Goal: Browse casually: Explore the website without a specific task or goal

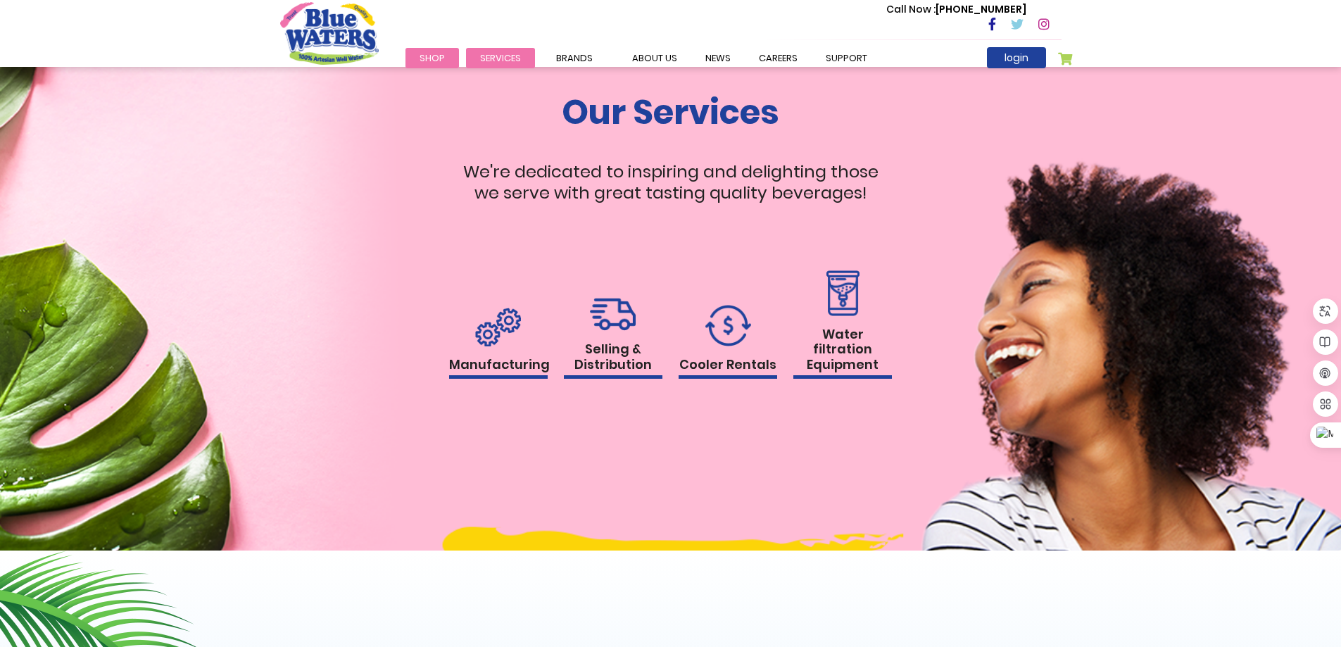
scroll to position [1305, 0]
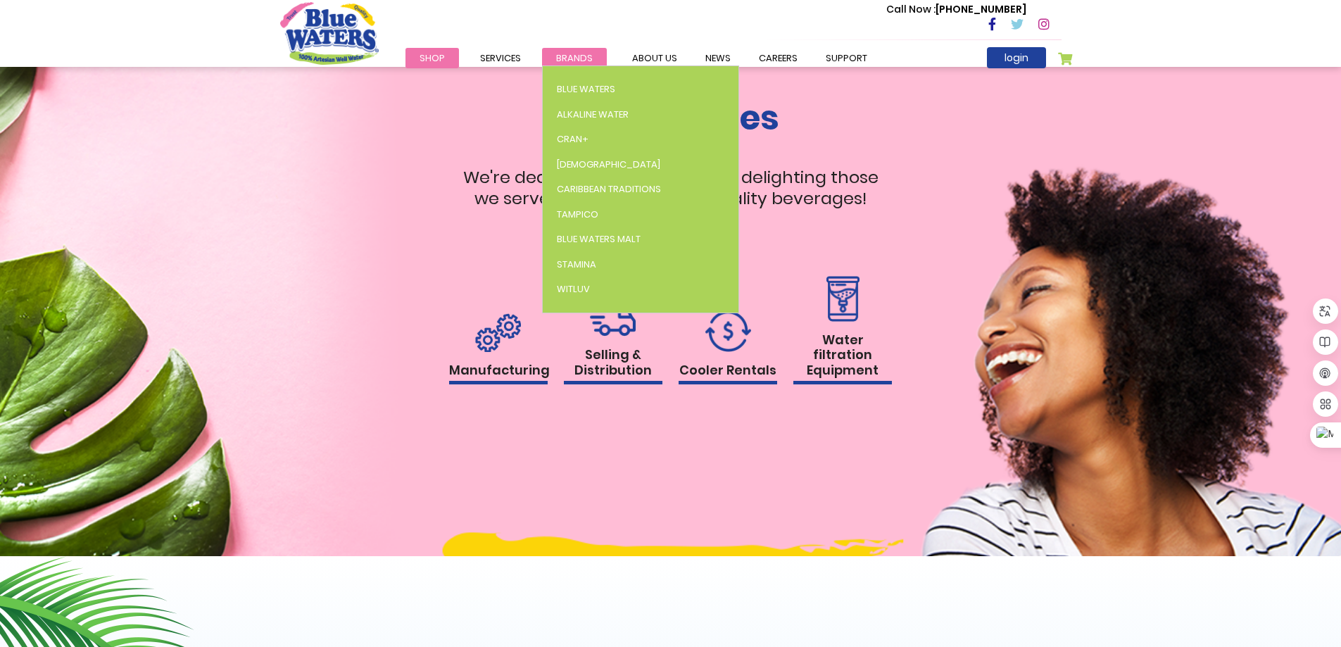
click at [577, 58] on span "Brands" at bounding box center [574, 57] width 37 height 13
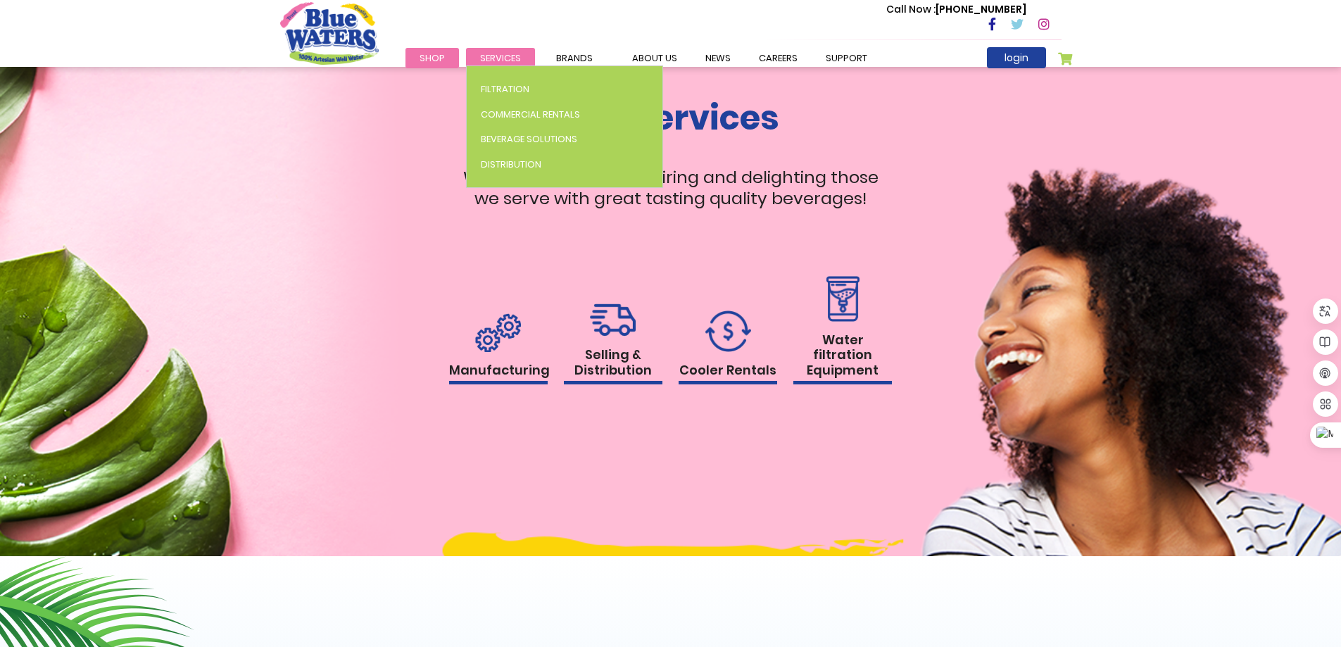
click at [513, 54] on span "Services" at bounding box center [500, 57] width 41 height 13
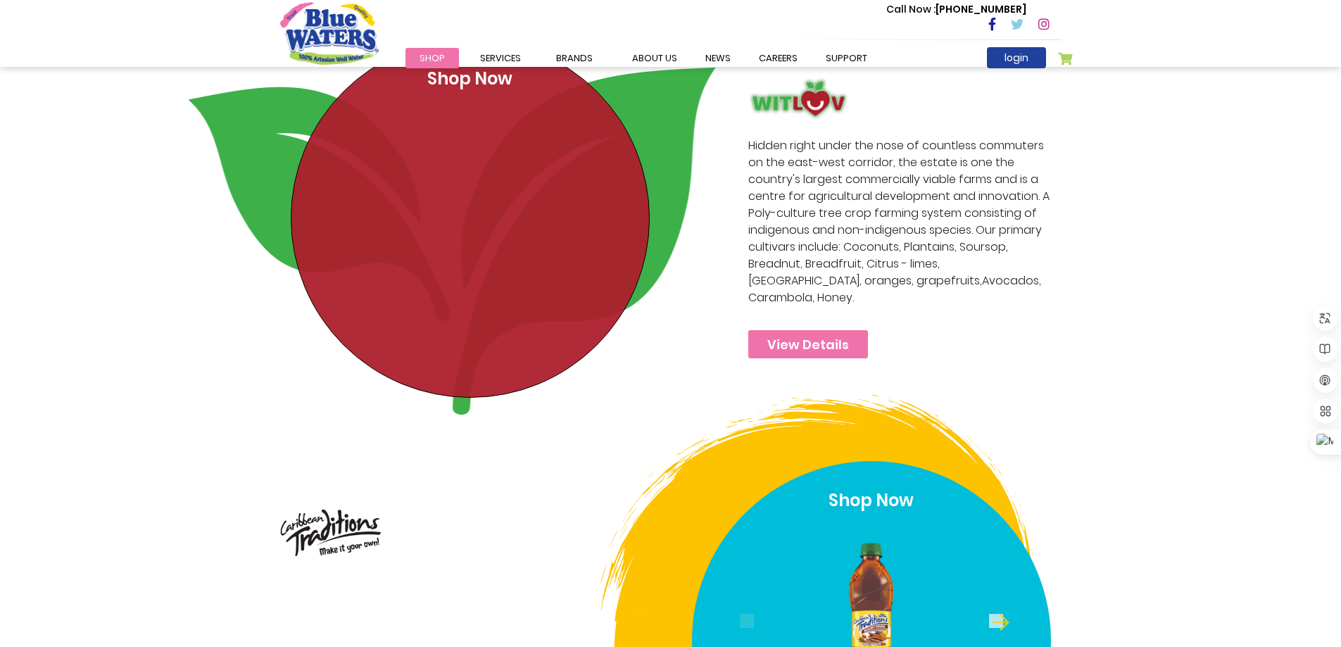
scroll to position [3731, 0]
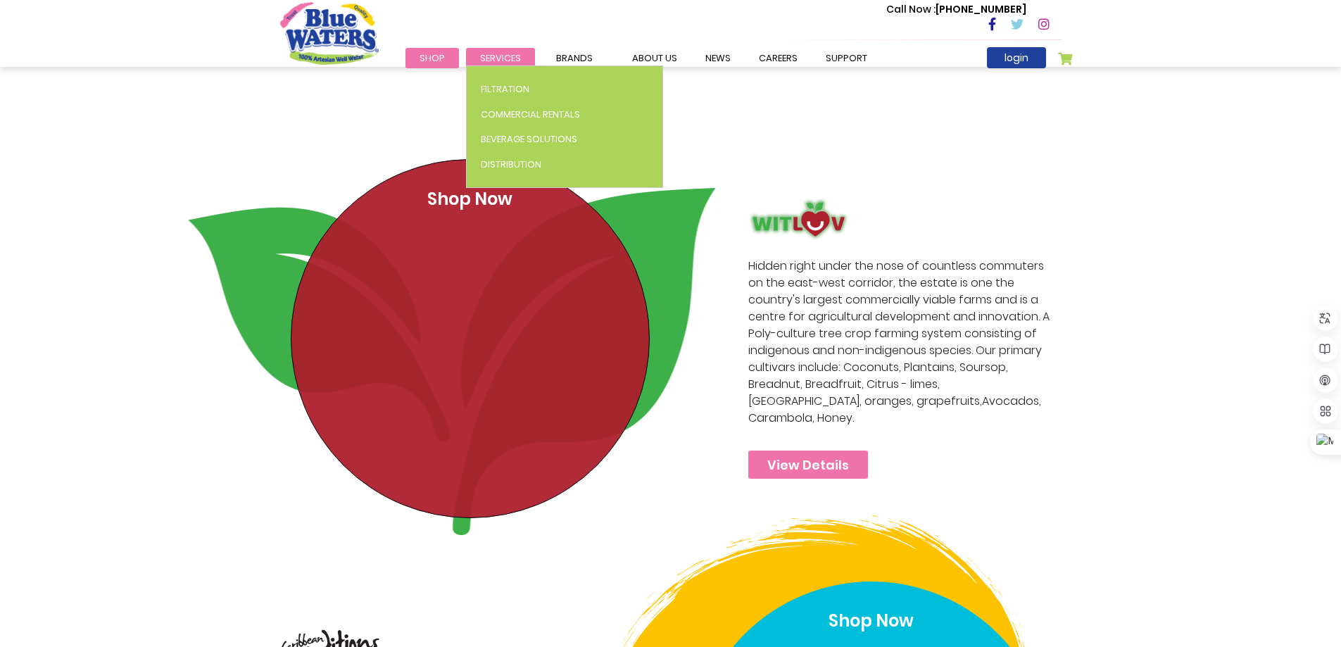
click at [503, 55] on span "Services" at bounding box center [500, 57] width 41 height 13
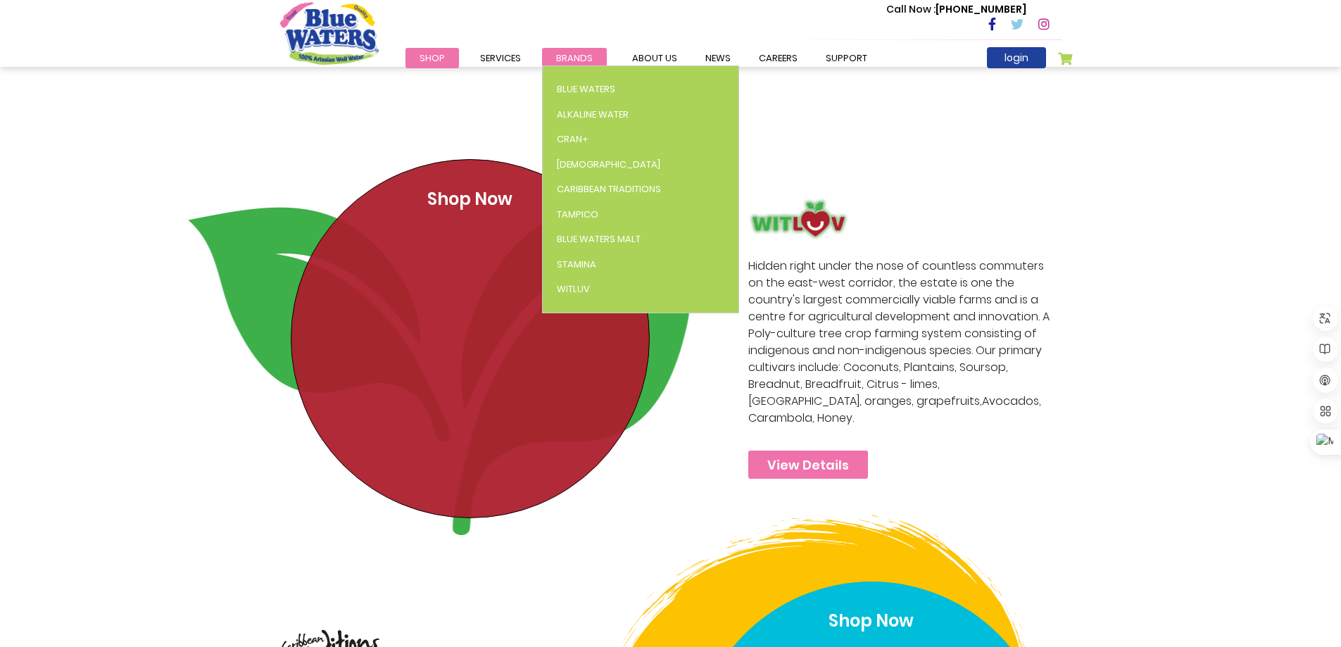
click at [567, 56] on span "Brands" at bounding box center [574, 57] width 37 height 13
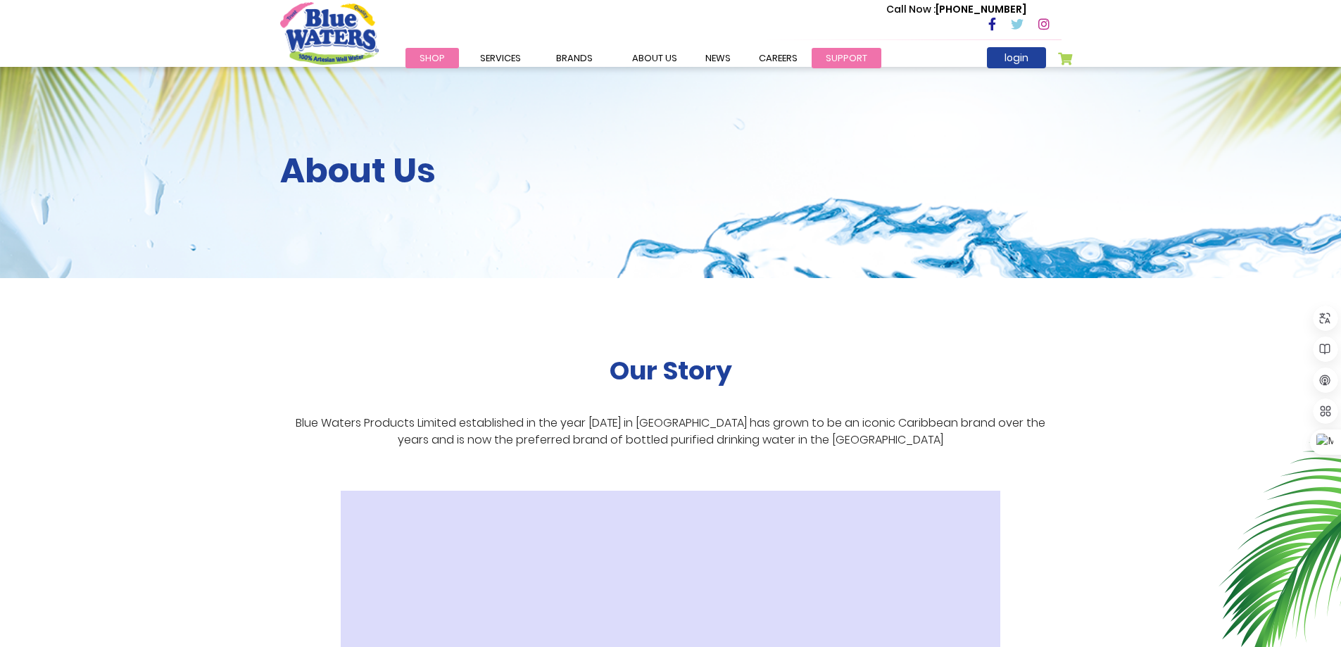
click at [826, 50] on link "support" at bounding box center [847, 58] width 70 height 20
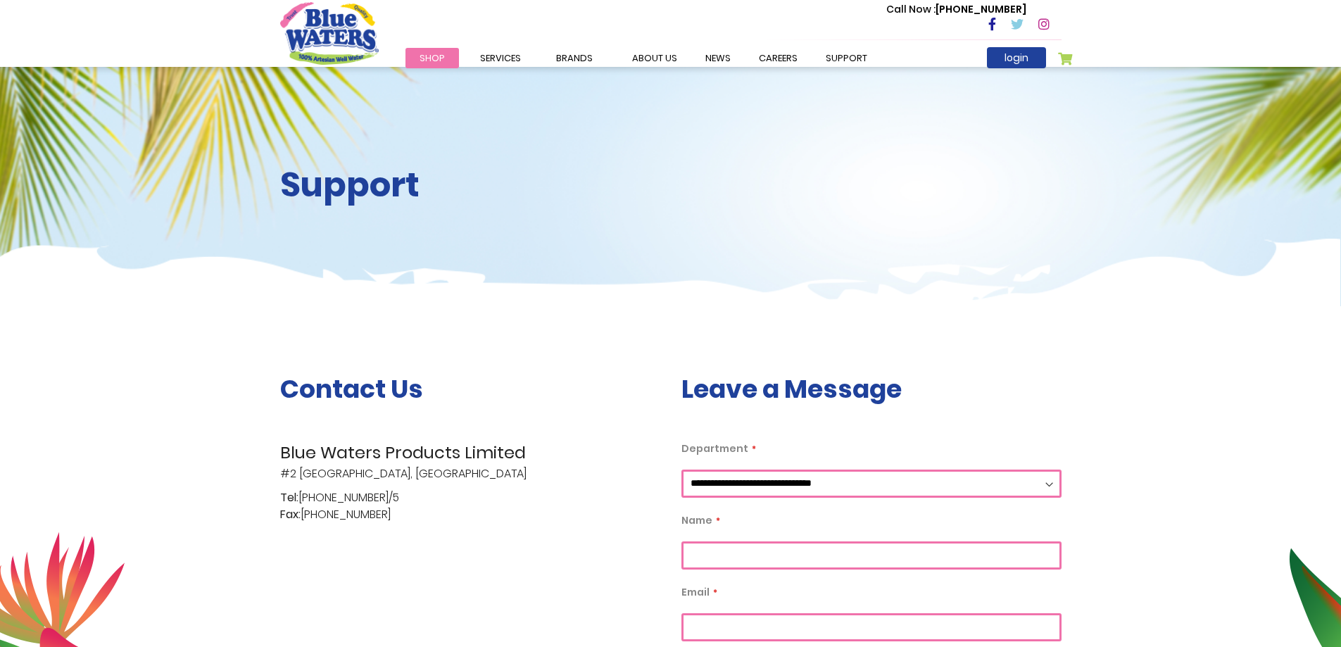
click at [775, 63] on link "careers" at bounding box center [778, 58] width 67 height 20
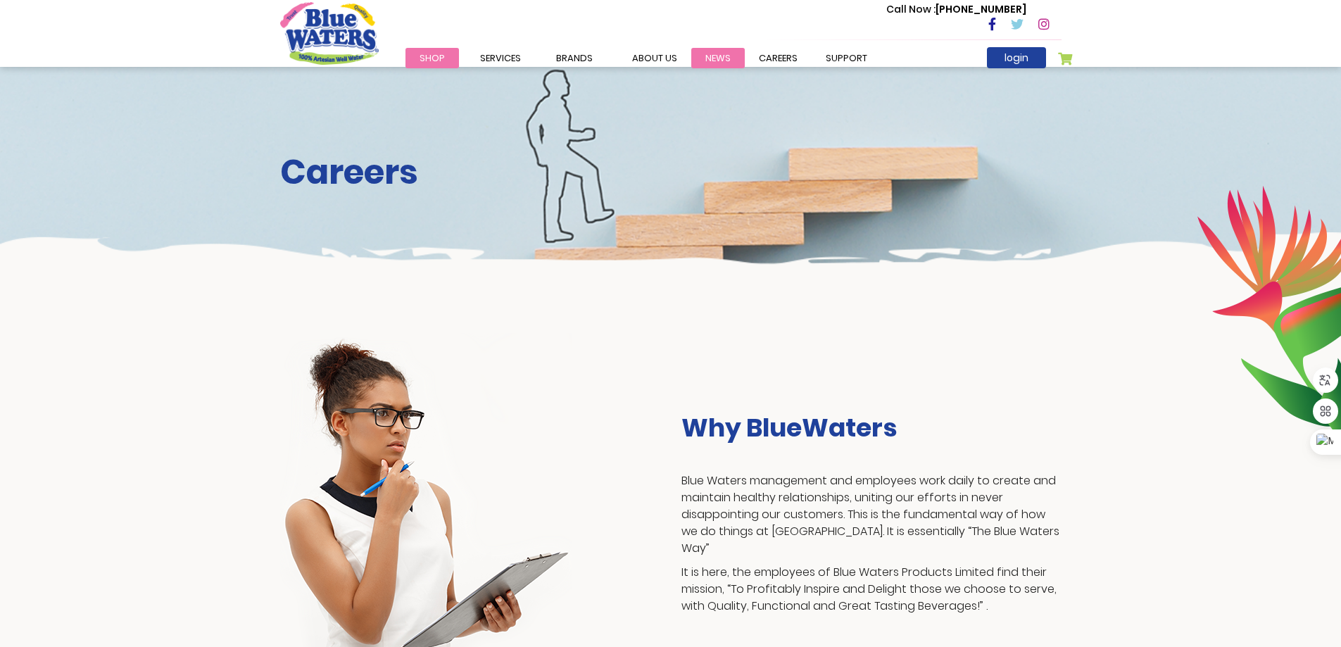
click at [718, 51] on link "News" at bounding box center [718, 58] width 54 height 20
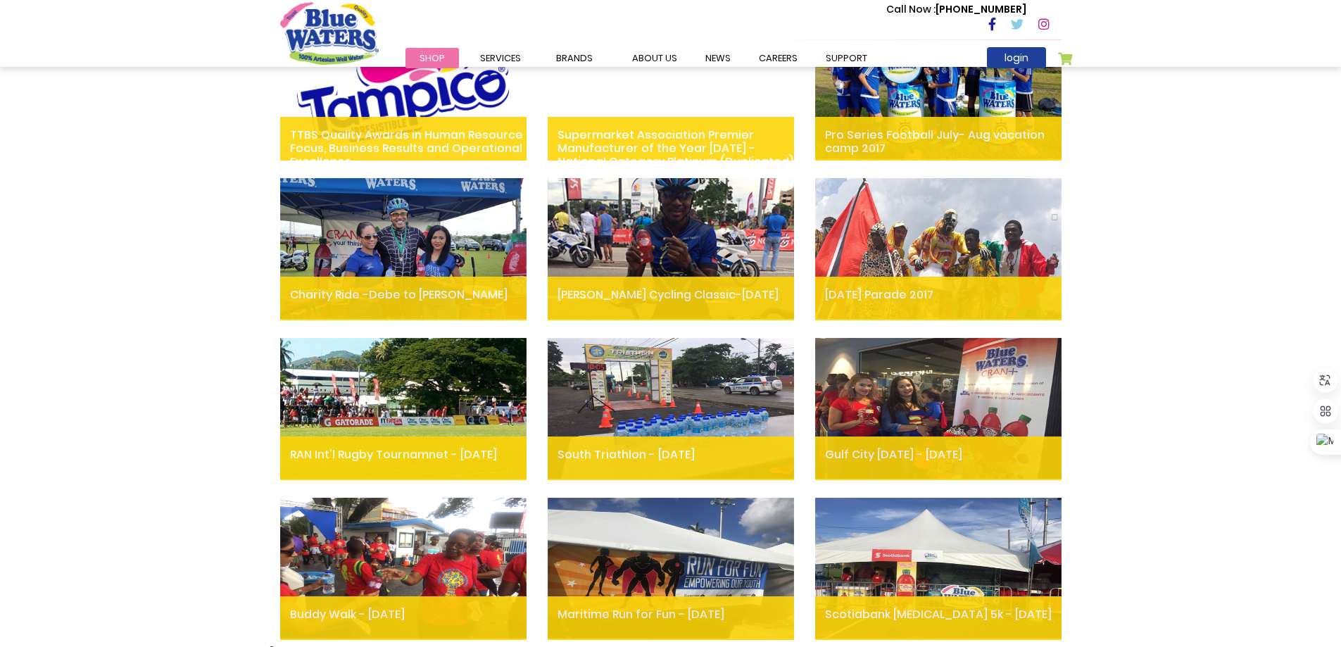
scroll to position [774, 0]
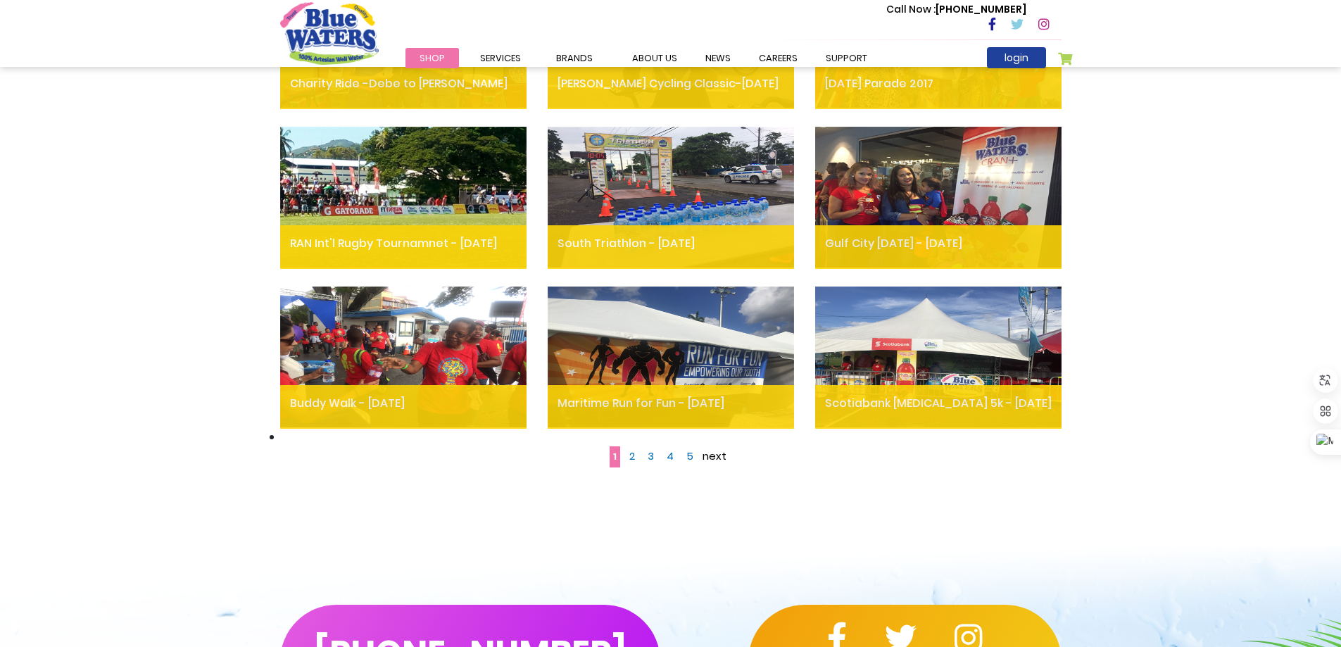
click at [634, 448] on span "2" at bounding box center [632, 455] width 6 height 15
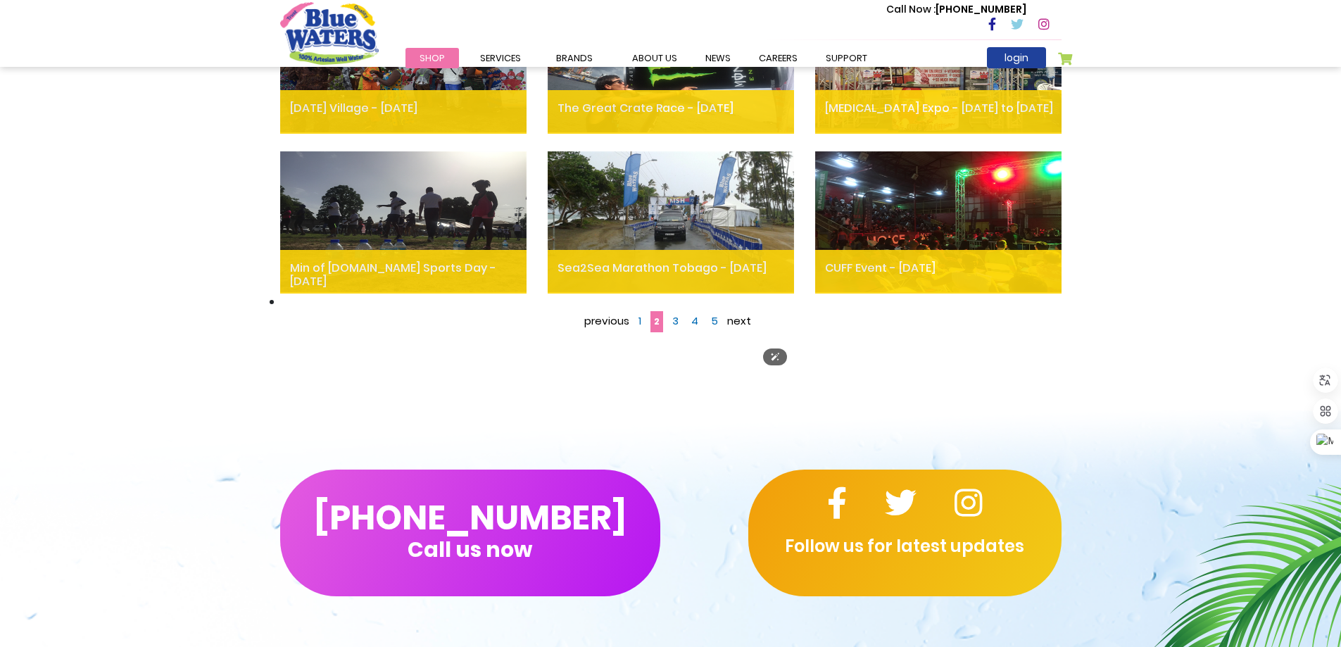
scroll to position [915, 0]
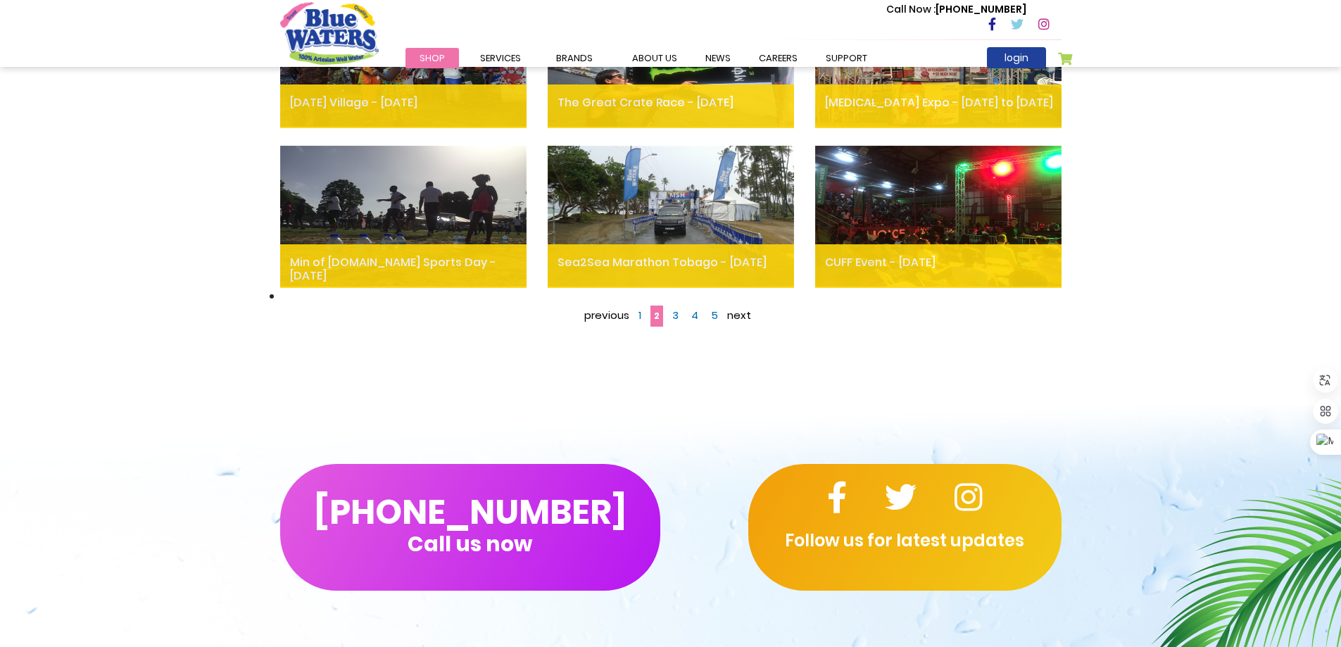
click at [679, 308] on span "3" at bounding box center [675, 315] width 6 height 15
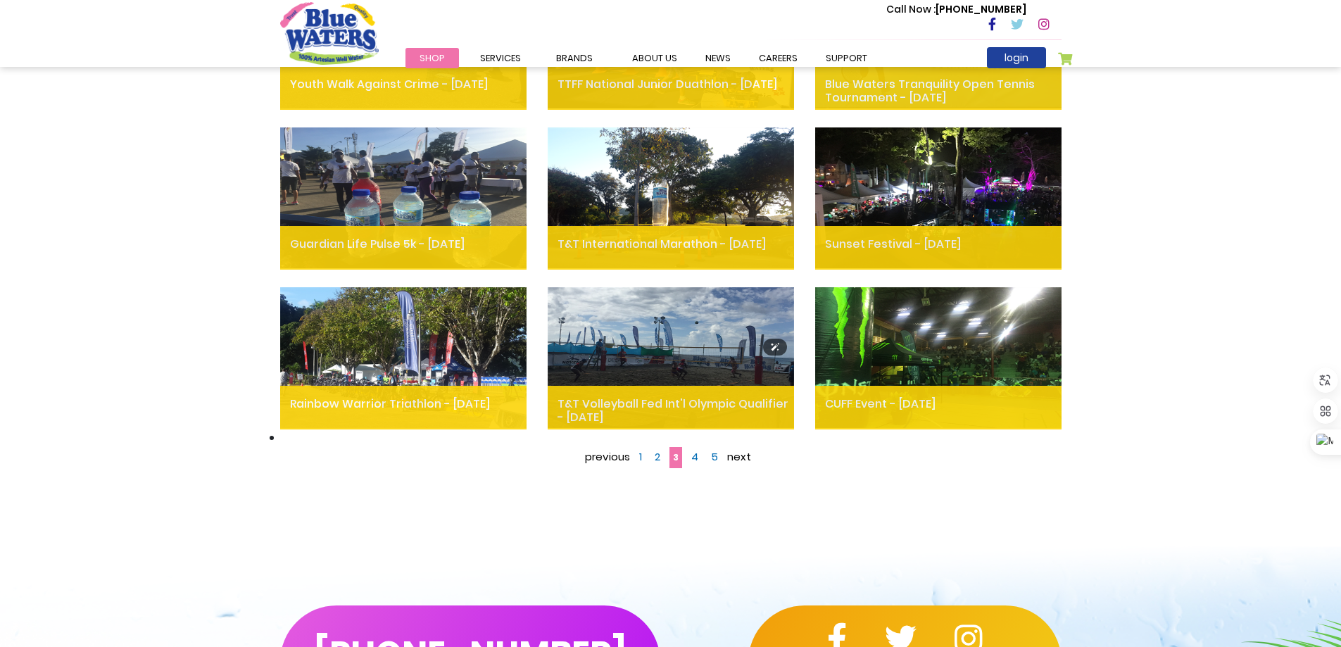
scroll to position [774, 0]
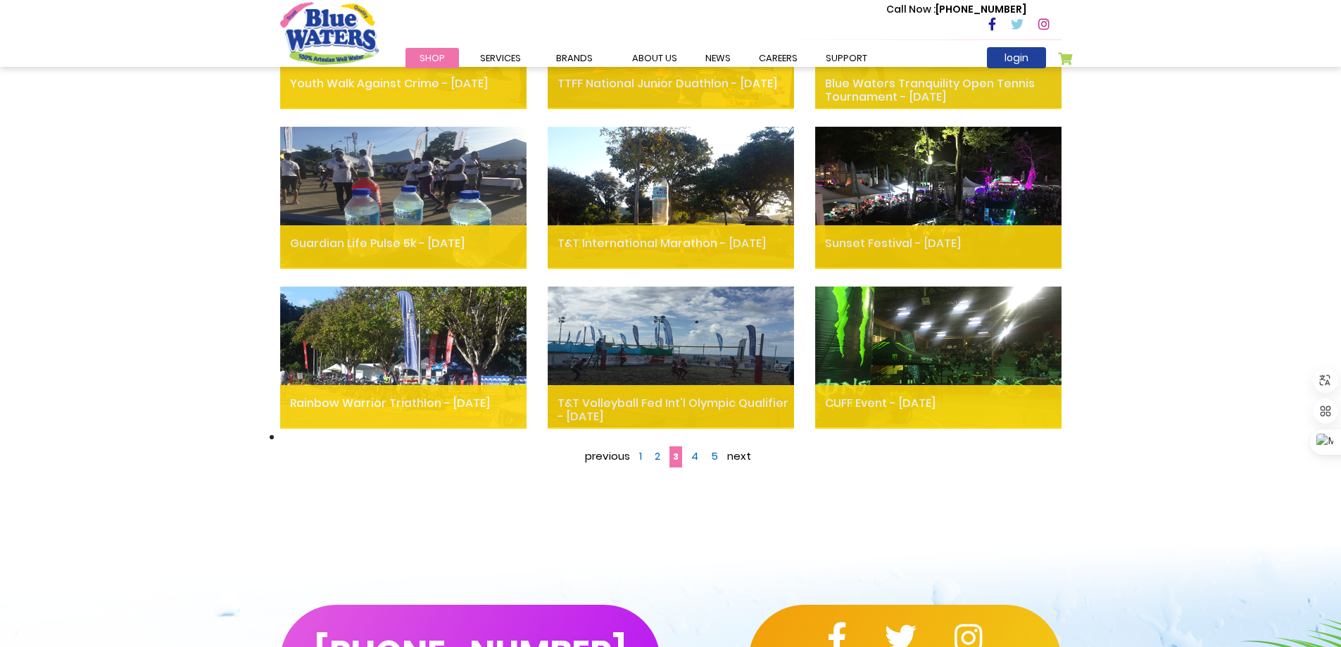
click at [1024, 24] on link at bounding box center [1023, 25] width 25 height 16
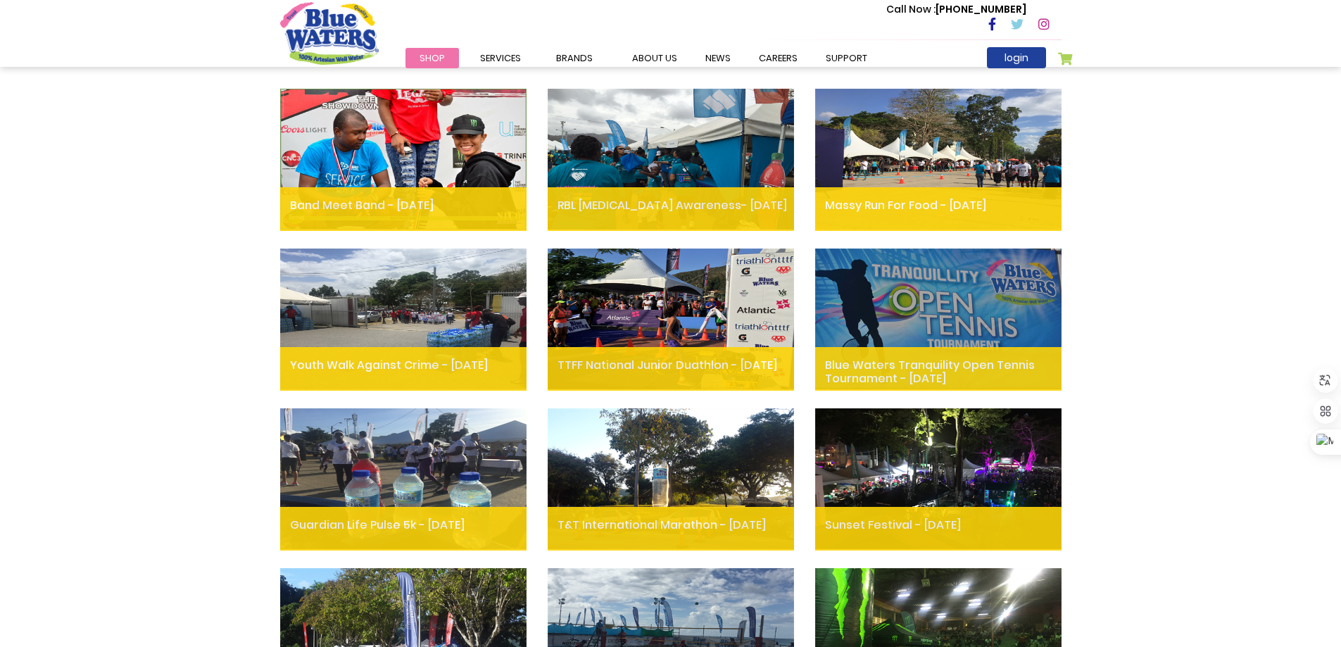
click at [444, 54] on link "Shop" at bounding box center [433, 58] width 54 height 20
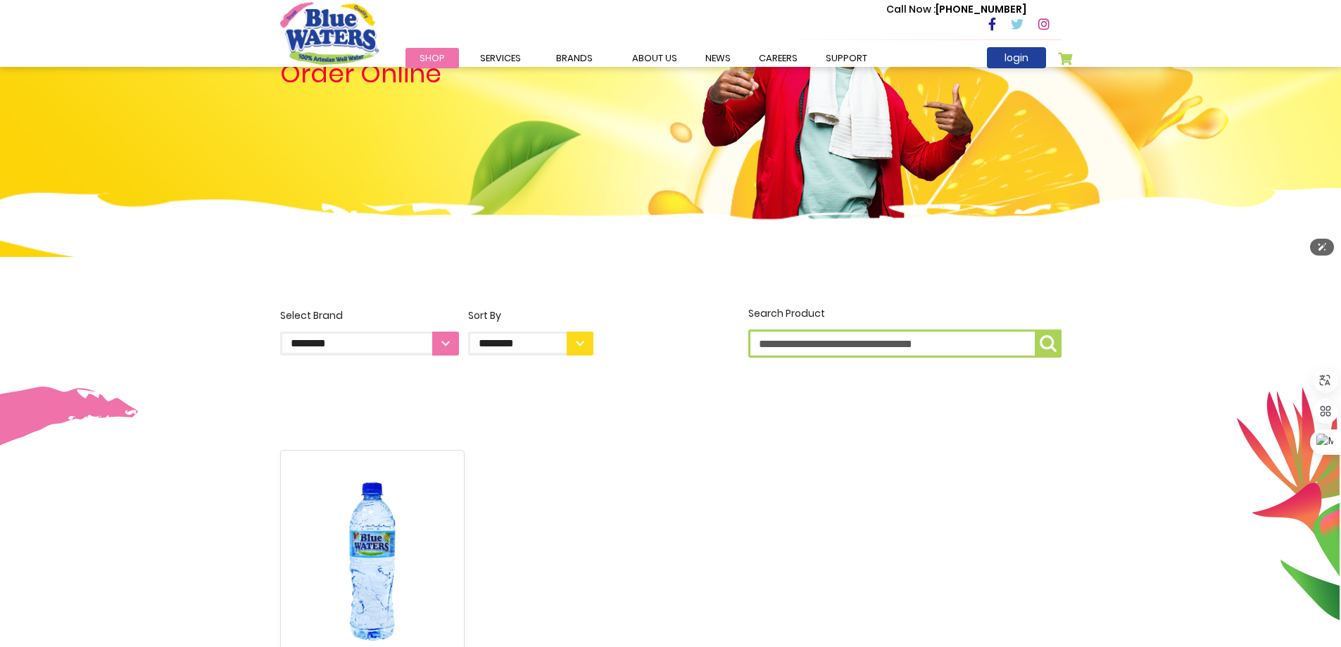
scroll to position [493, 0]
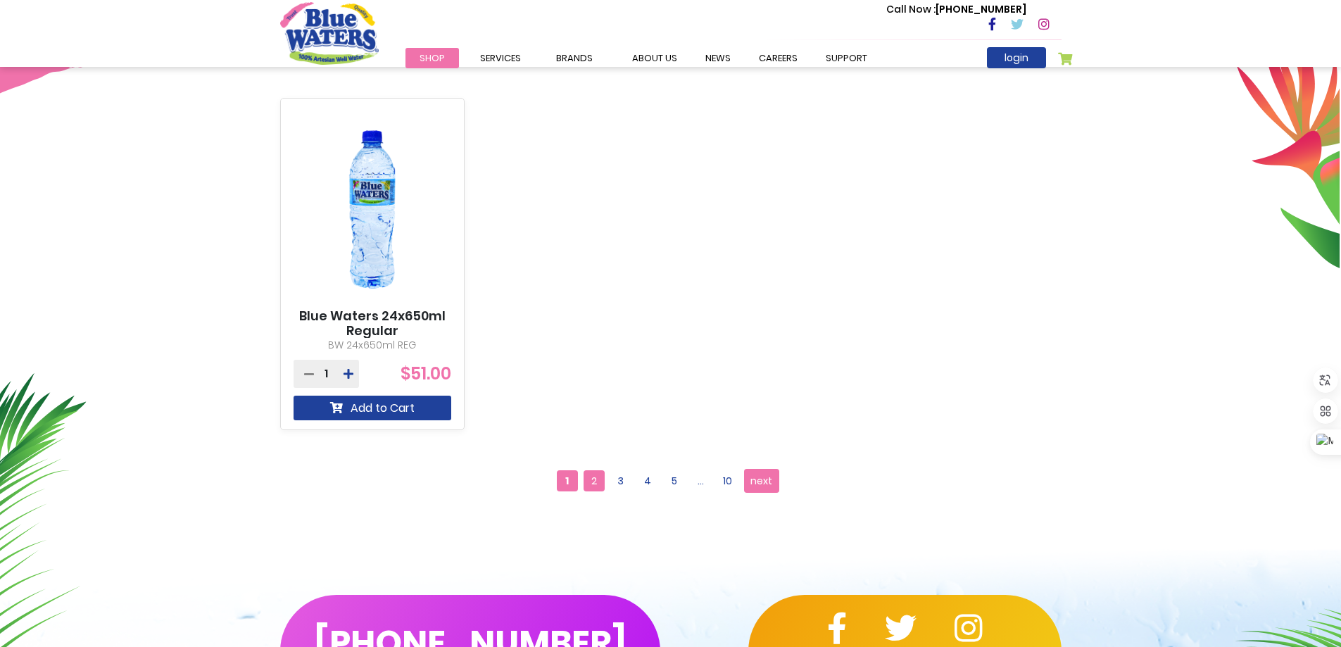
click at [584, 477] on span "2" at bounding box center [594, 480] width 21 height 21
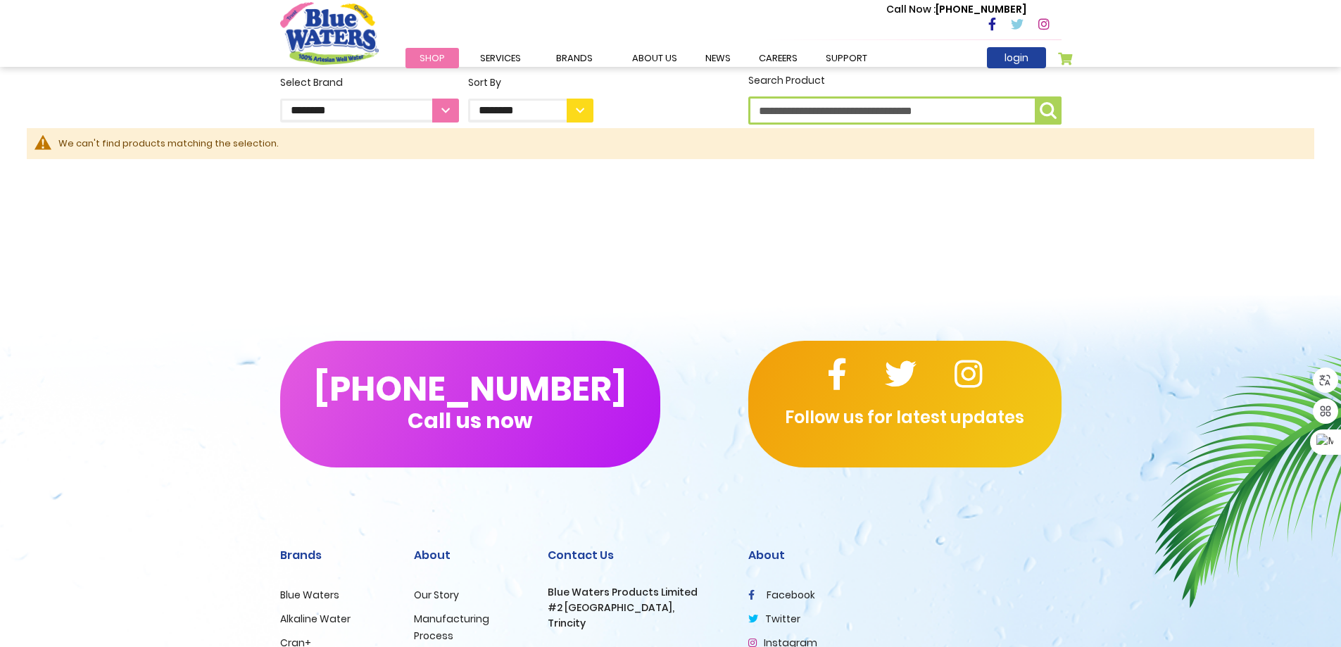
scroll to position [156, 0]
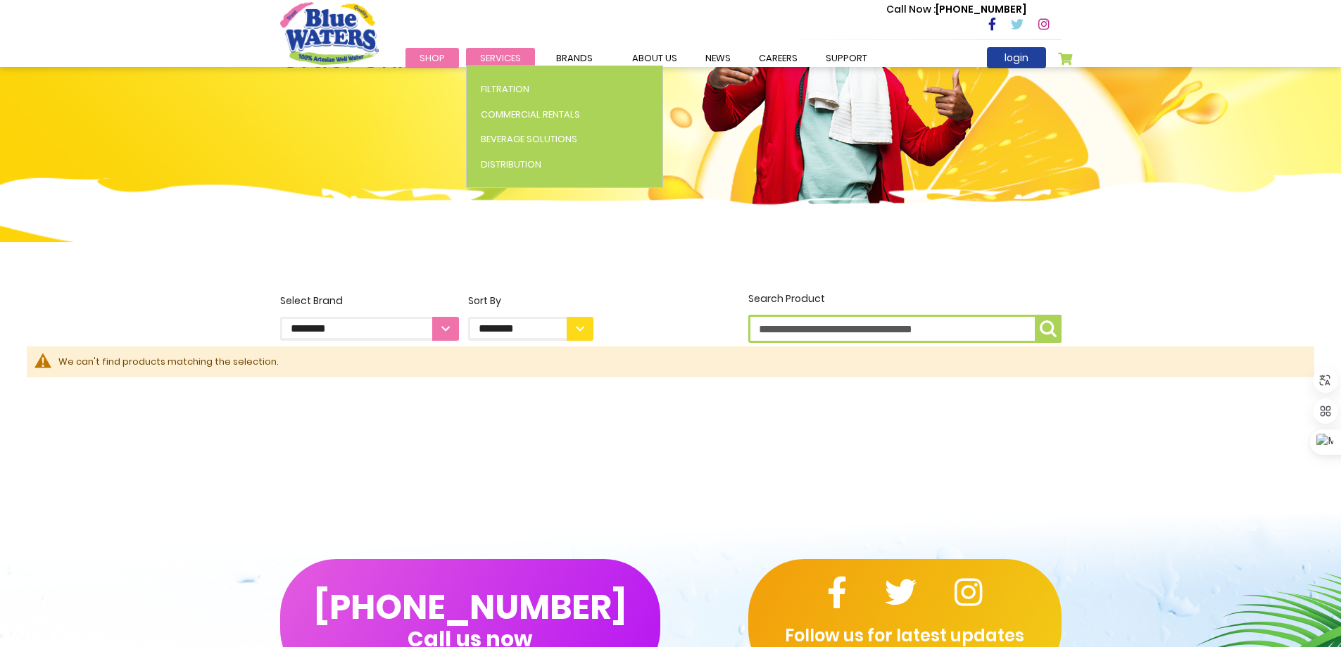
click at [513, 61] on span "Services" at bounding box center [500, 57] width 41 height 13
click at [501, 111] on span "Commercial Rentals" at bounding box center [530, 114] width 99 height 13
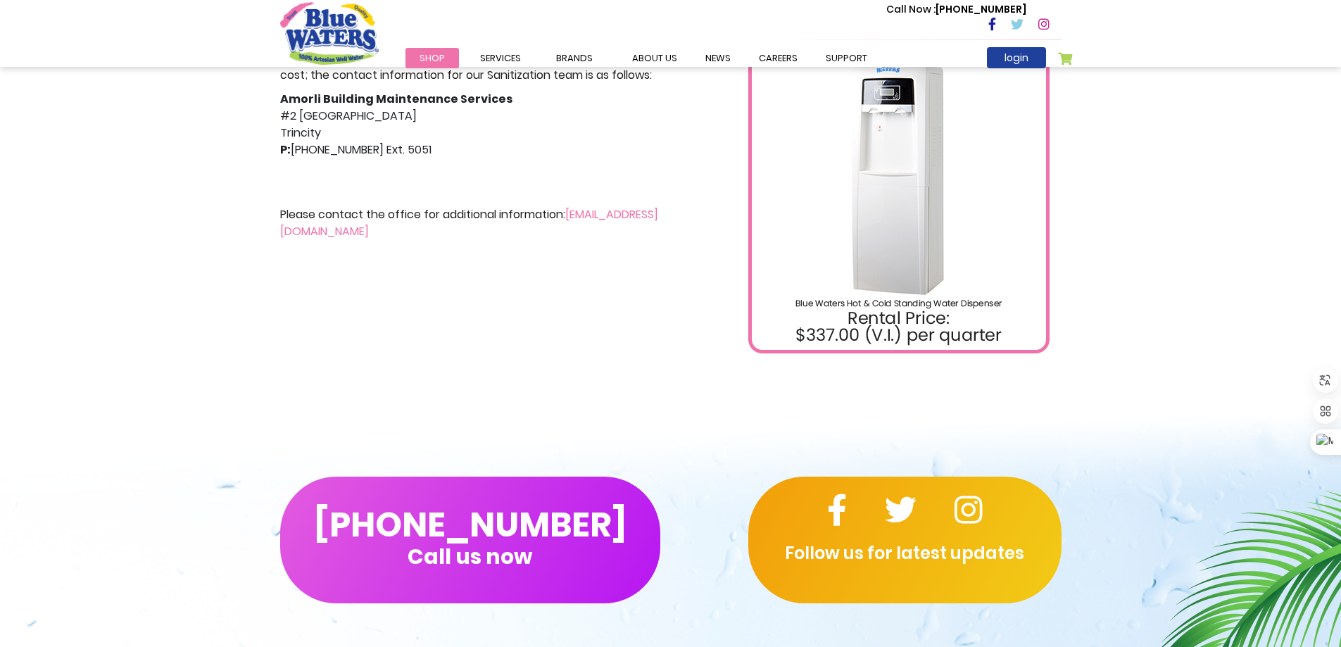
scroll to position [422, 0]
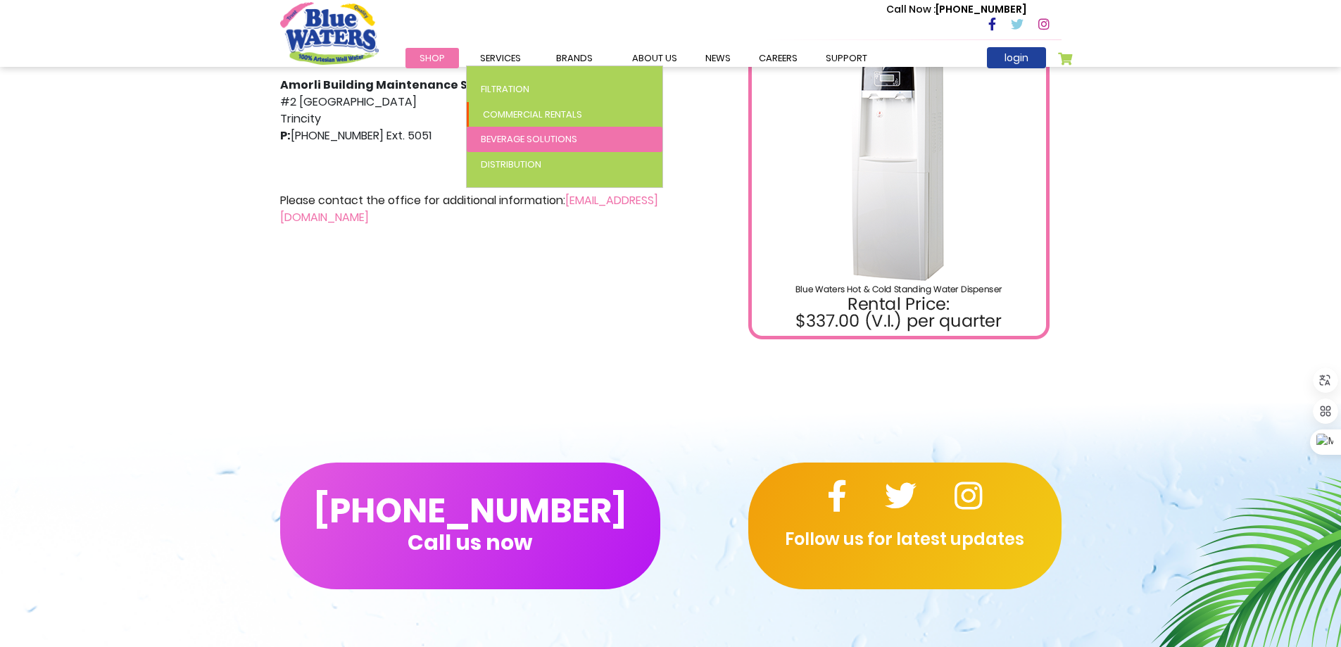
click at [499, 131] on link "Beverage Solutions" at bounding box center [565, 139] width 196 height 25
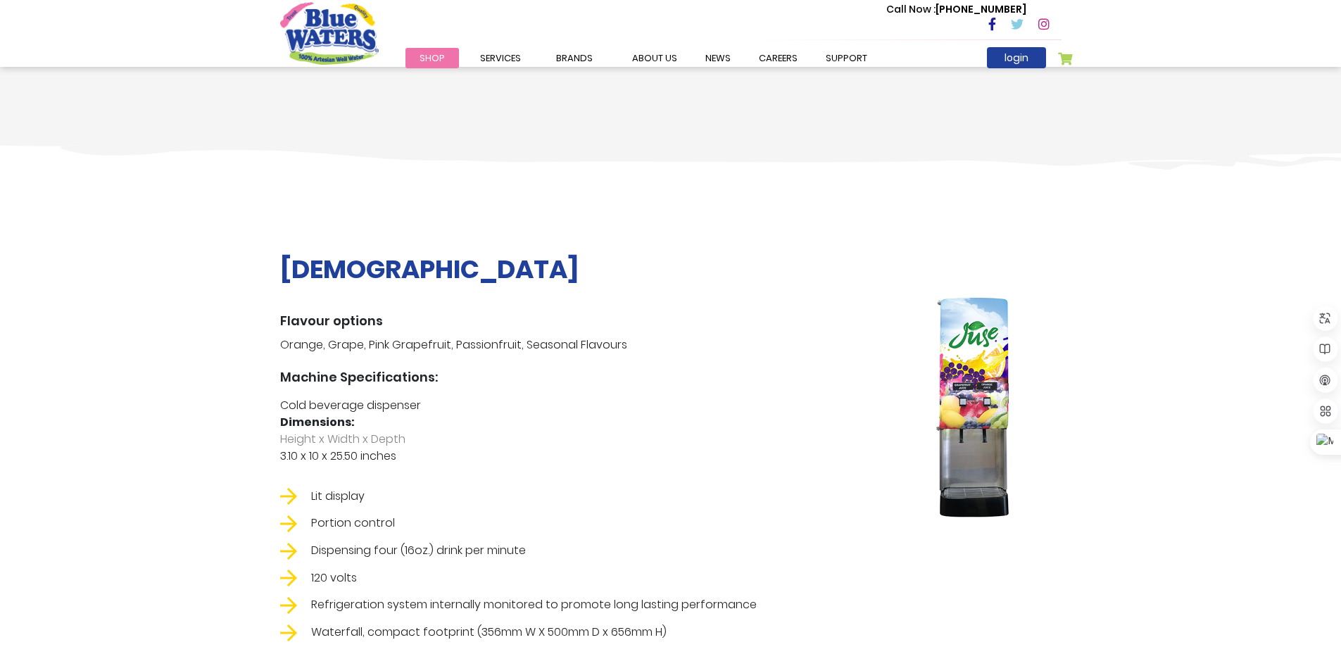
scroll to position [563, 0]
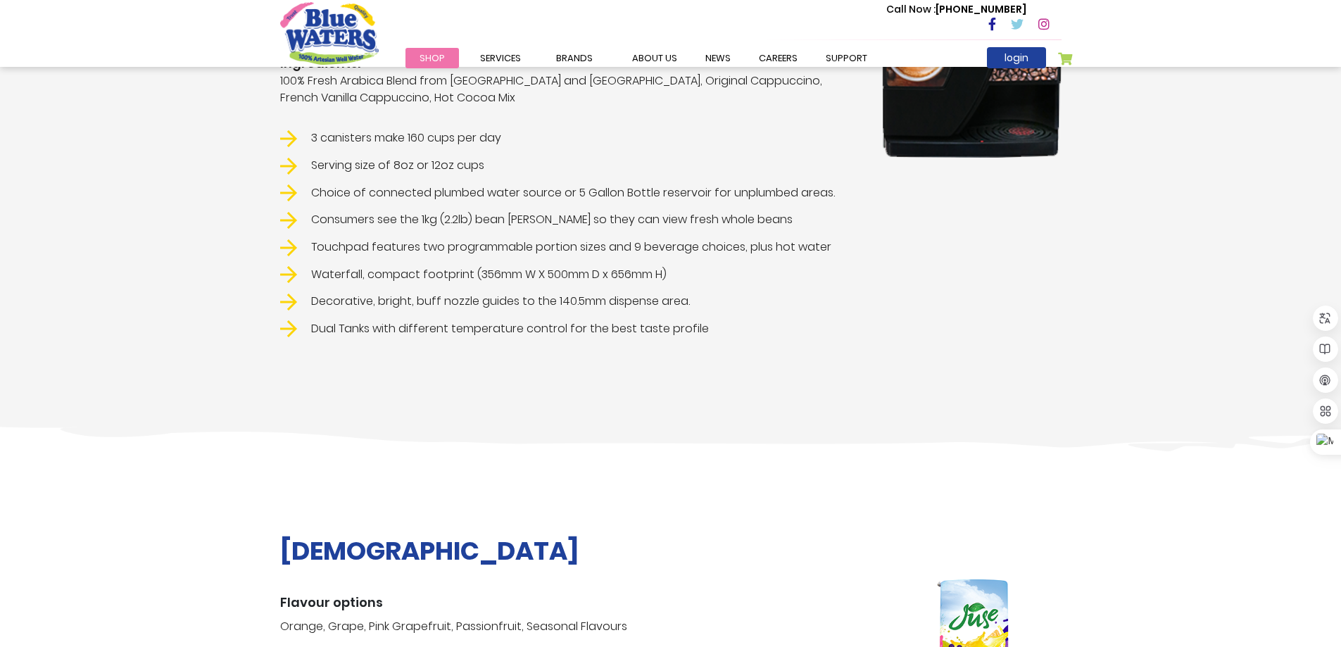
click at [429, 58] on span "Shop" at bounding box center [432, 57] width 25 height 13
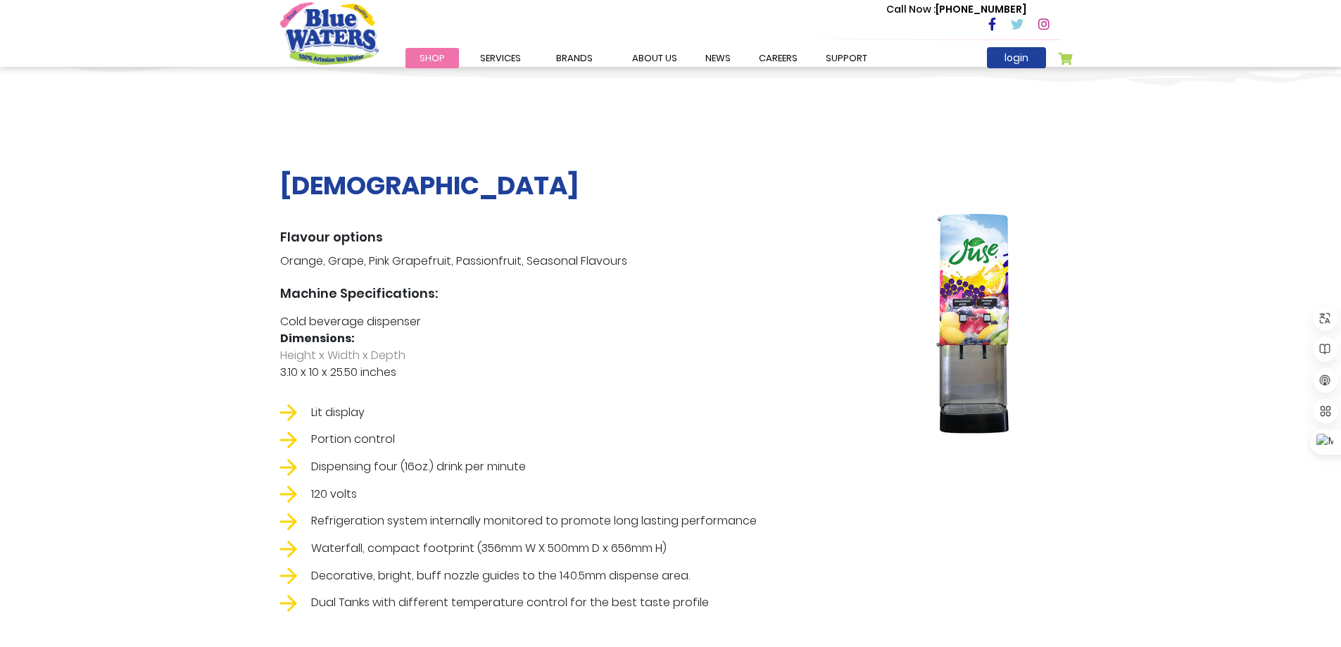
scroll to position [1056, 0]
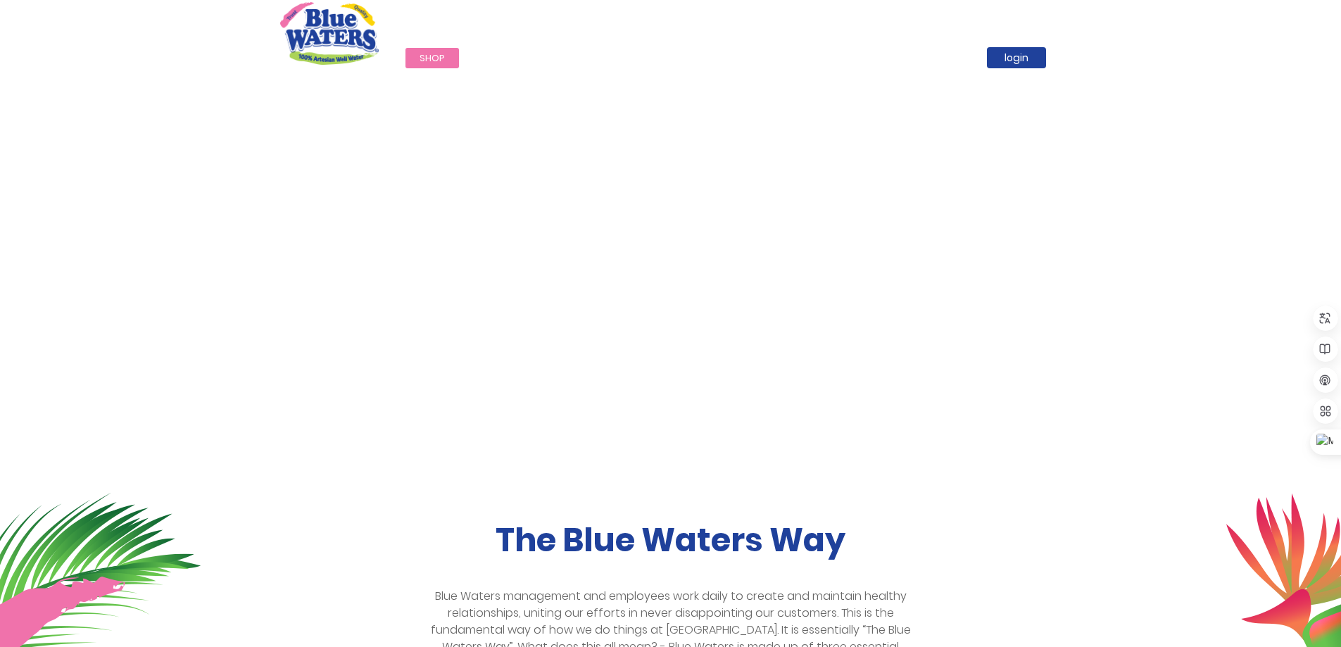
click at [1020, 21] on icon at bounding box center [1017, 24] width 13 height 13
click at [1042, 23] on icon at bounding box center [1043, 24] width 11 height 13
click at [988, 25] on icon at bounding box center [992, 24] width 8 height 13
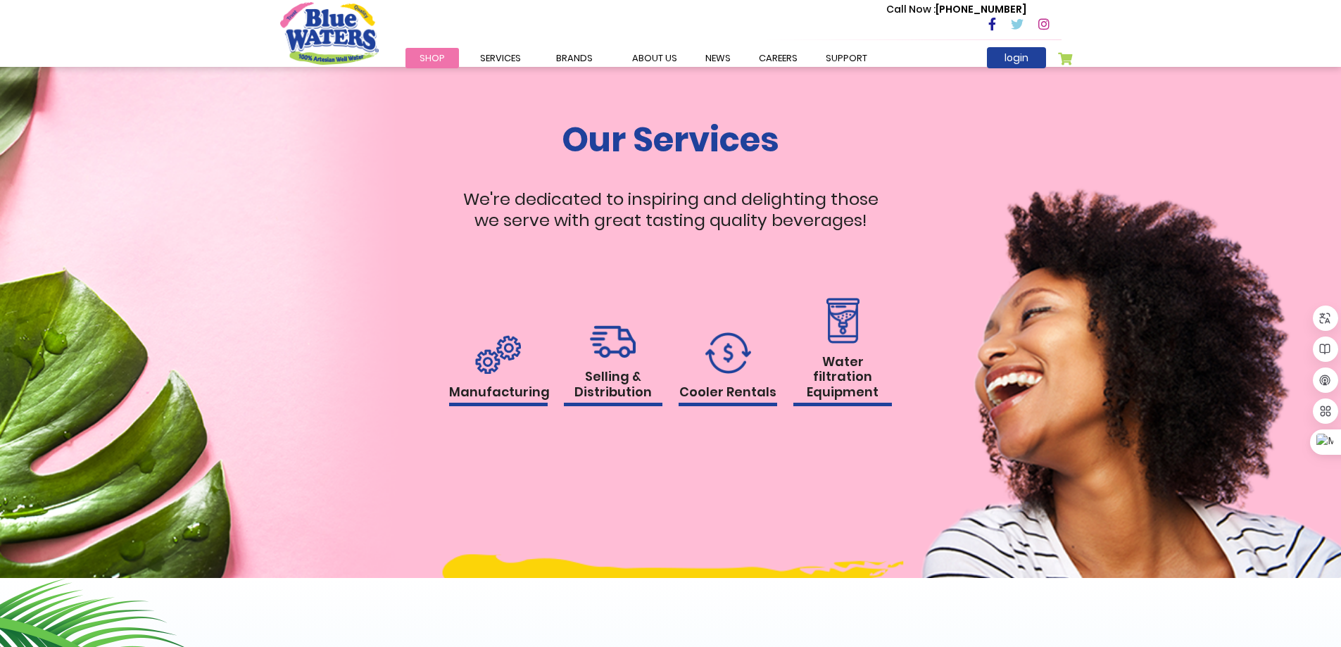
scroll to position [1056, 0]
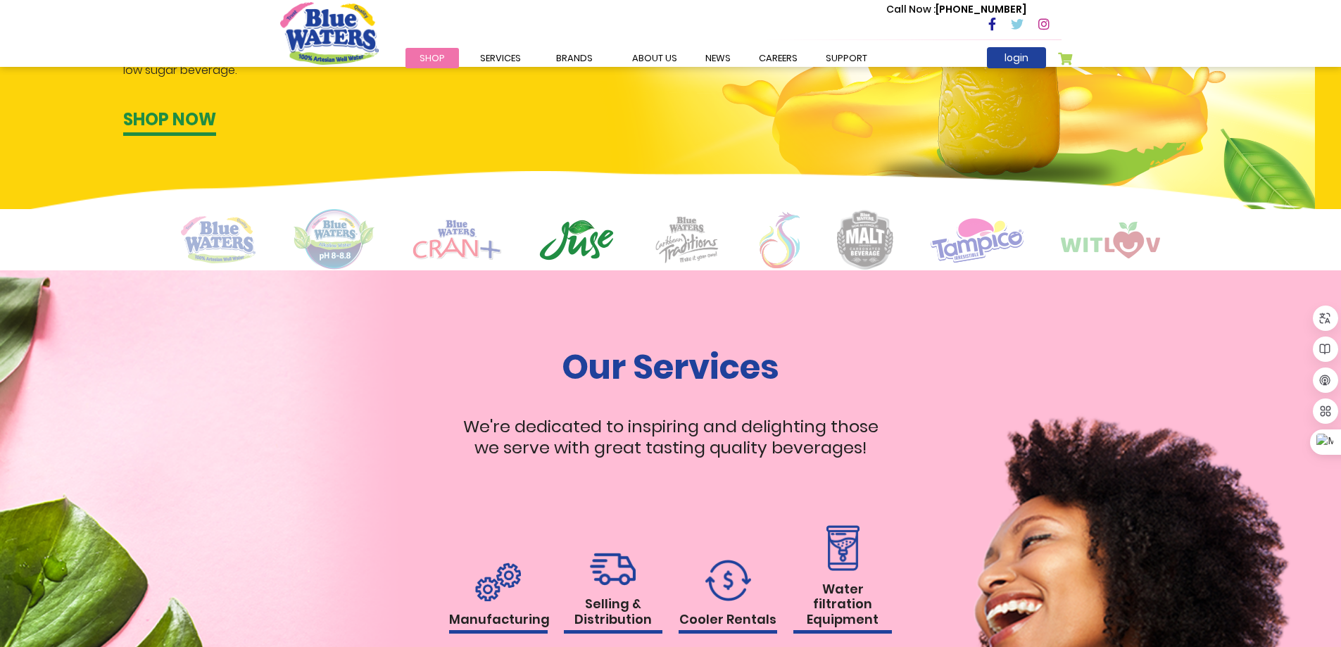
click at [991, 26] on icon at bounding box center [992, 24] width 8 height 13
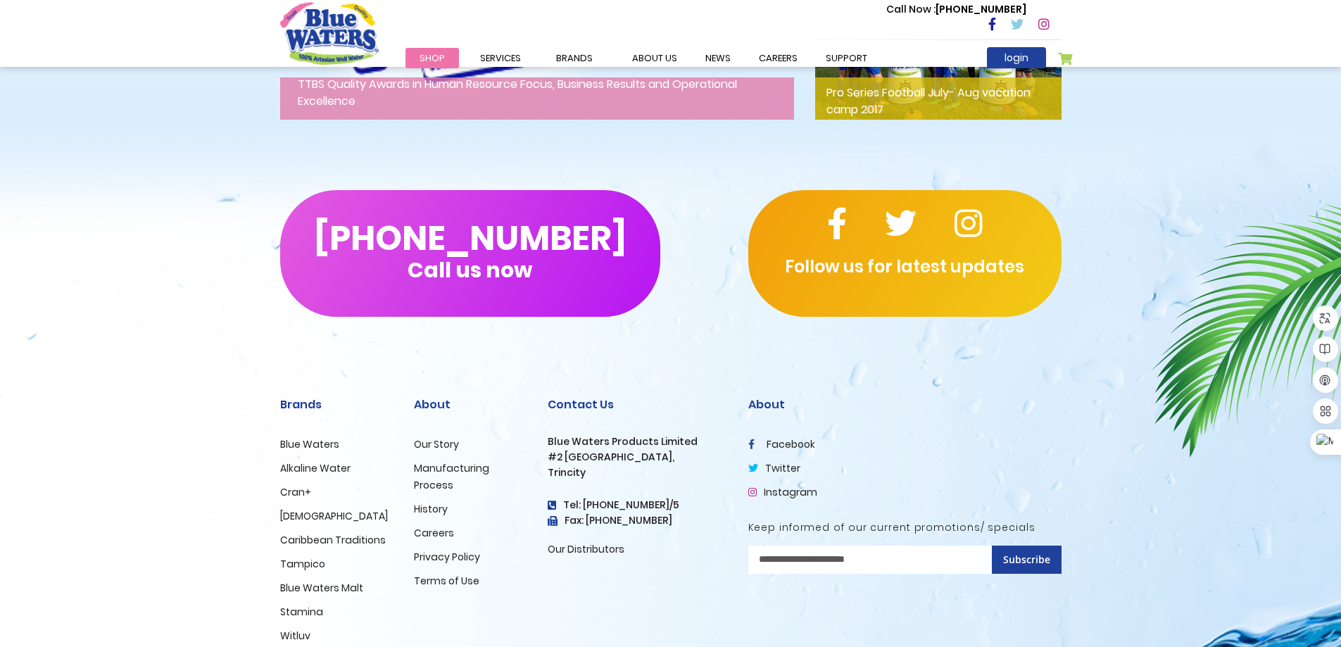
scroll to position [2291, 0]
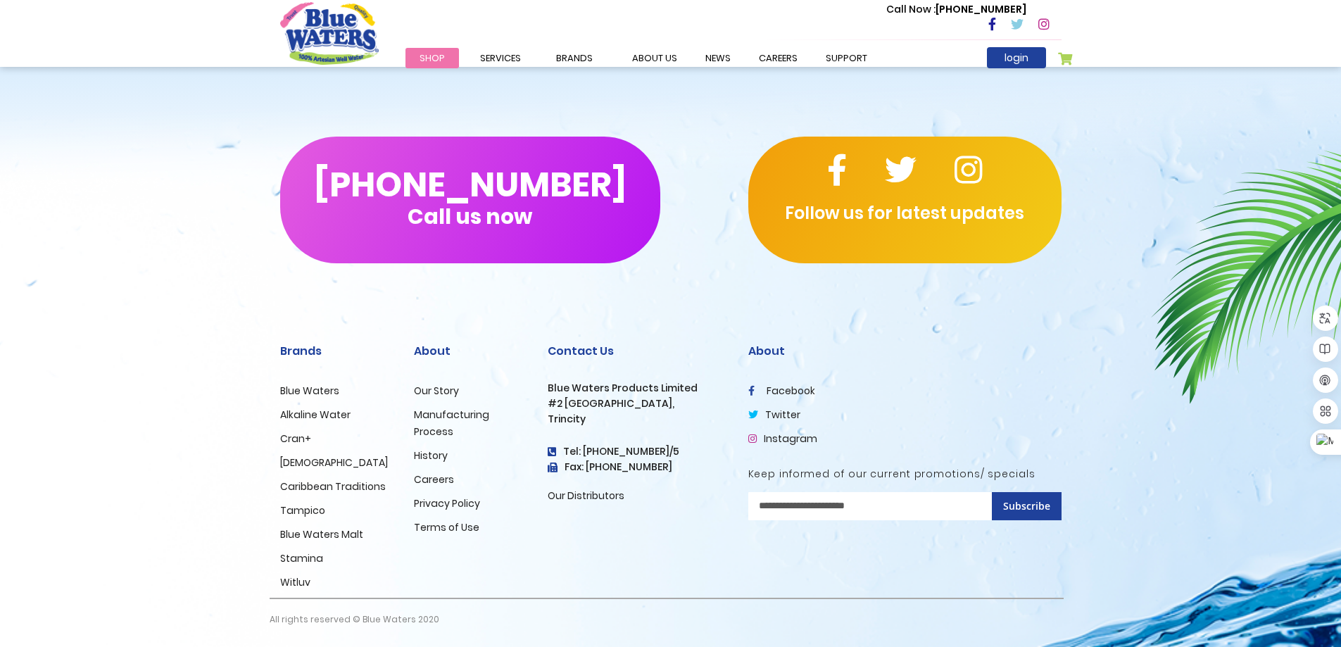
click at [755, 389] on icon at bounding box center [753, 391] width 11 height 10
click at [903, 170] on icon at bounding box center [901, 170] width 32 height 32
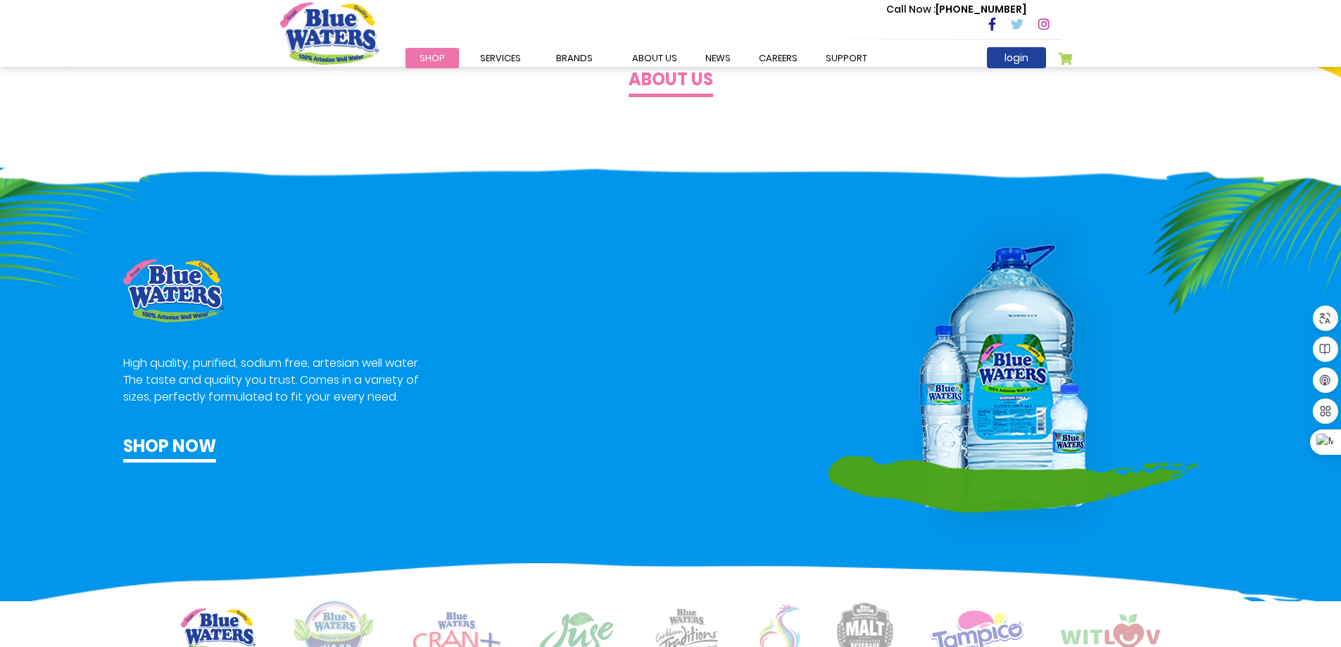
scroll to position [704, 0]
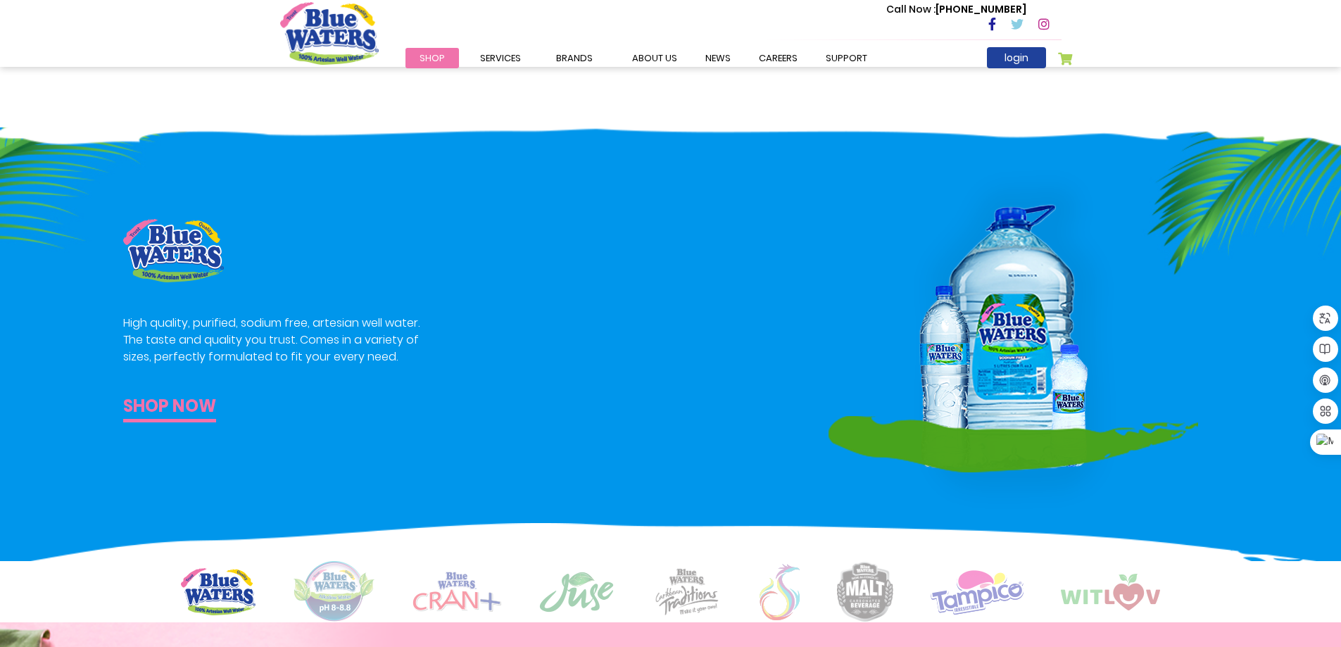
click at [180, 406] on link "Shop now" at bounding box center [169, 408] width 93 height 29
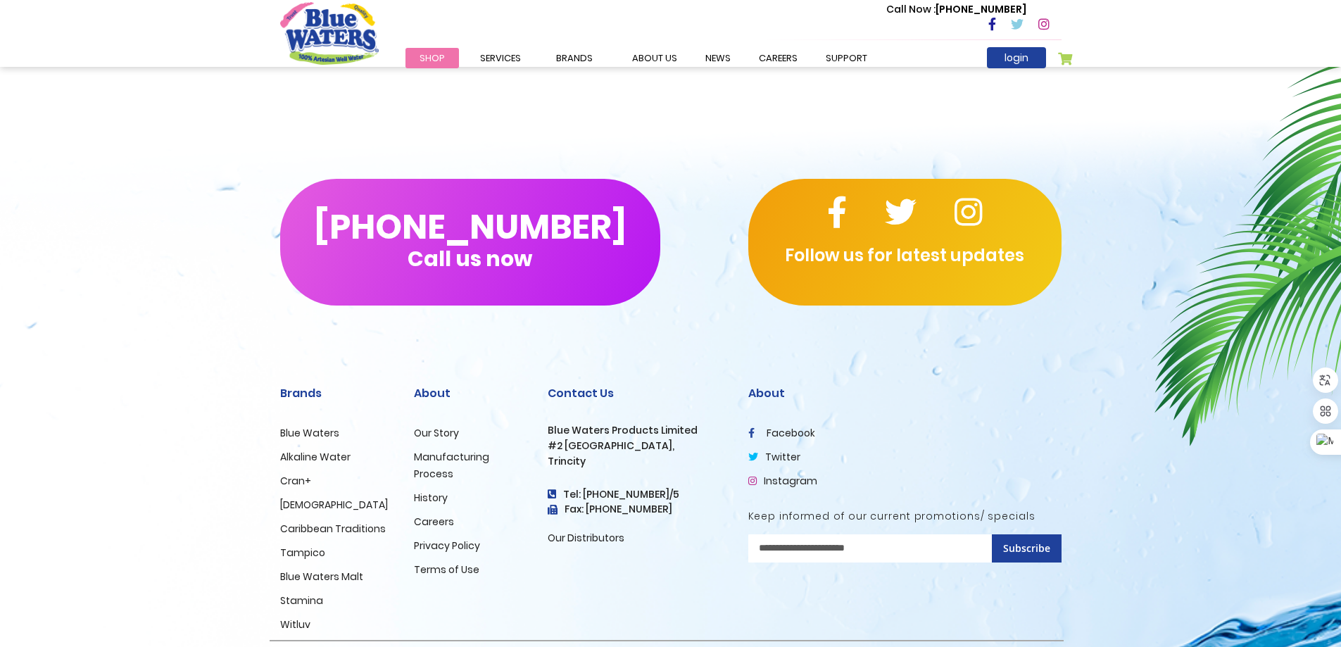
scroll to position [789, 0]
